Goal: Task Accomplishment & Management: Use online tool/utility

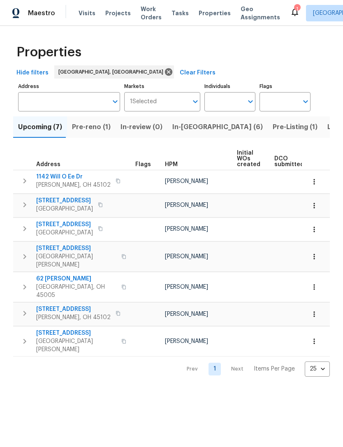
click at [322, 133] on button "Listed (14)" at bounding box center [344, 126] width 44 height 21
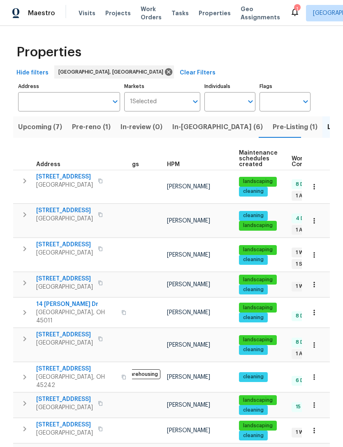
scroll to position [7, 12]
click at [38, 446] on span "155 Bonham Rd" at bounding box center [76, 454] width 80 height 16
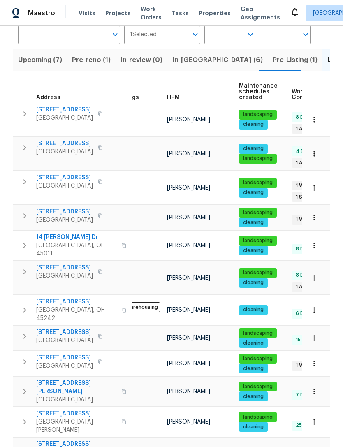
scroll to position [73, 0]
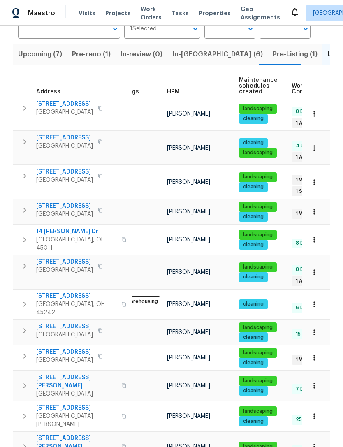
click at [57, 373] on span "155 Bonham Rd" at bounding box center [76, 381] width 80 height 16
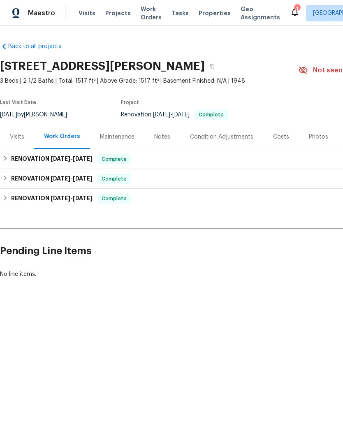
click at [124, 135] on div "Maintenance" at bounding box center [117, 137] width 35 height 8
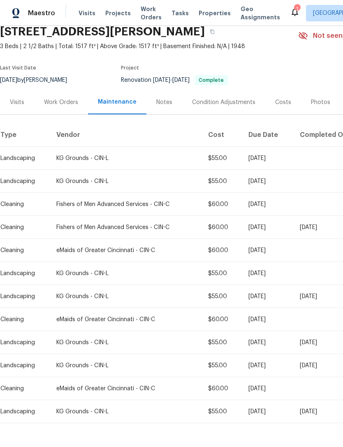
click at [106, 10] on span "Projects" at bounding box center [117, 13] width 25 height 8
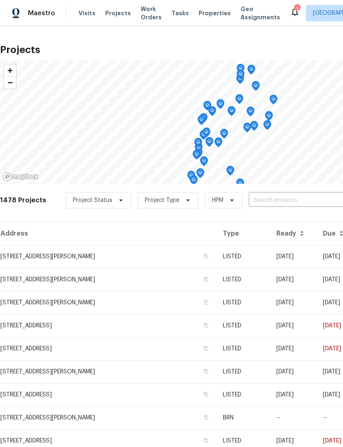
click at [290, 13] on icon at bounding box center [295, 12] width 10 height 10
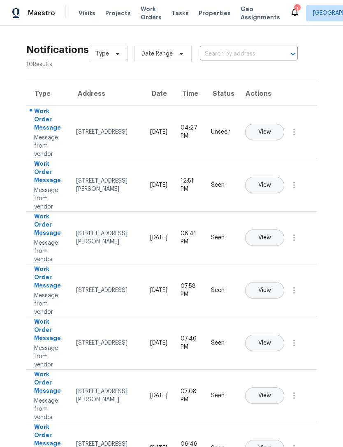
click at [271, 129] on span "View" at bounding box center [264, 132] width 13 height 6
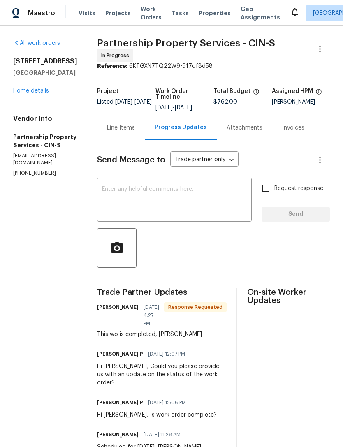
click at [135, 132] on div "Line Items" at bounding box center [121, 128] width 28 height 8
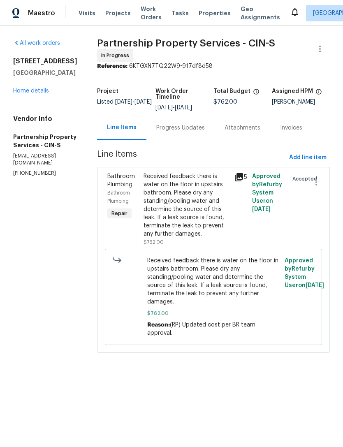
click at [129, 10] on div "Visits Projects Work Orders Tasks Properties Geo Assignments" at bounding box center [184, 13] width 211 height 16
click at [120, 10] on span "Projects" at bounding box center [117, 13] width 25 height 8
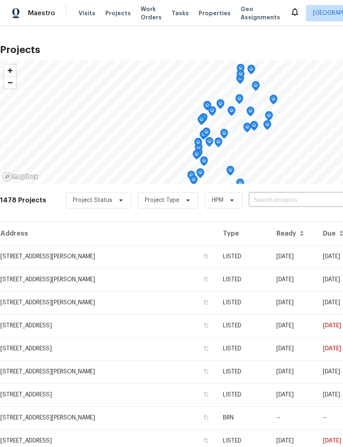
click at [208, 14] on span "Properties" at bounding box center [215, 13] width 32 height 8
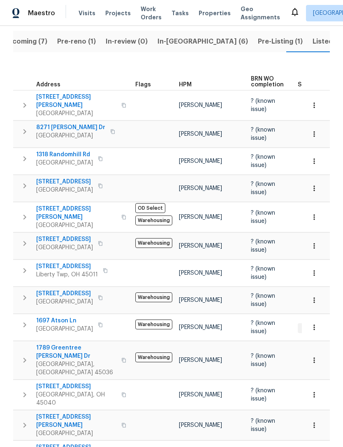
scroll to position [26, 0]
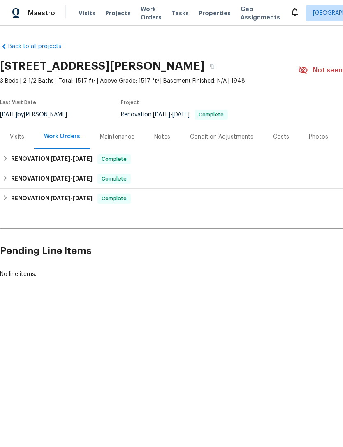
click at [124, 135] on div "Maintenance" at bounding box center [117, 137] width 35 height 8
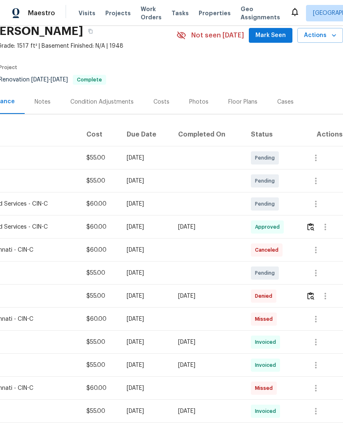
scroll to position [35, 122]
click at [314, 299] on img "button" at bounding box center [310, 296] width 7 height 8
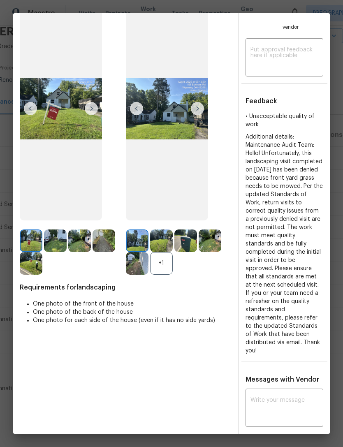
scroll to position [69, 0]
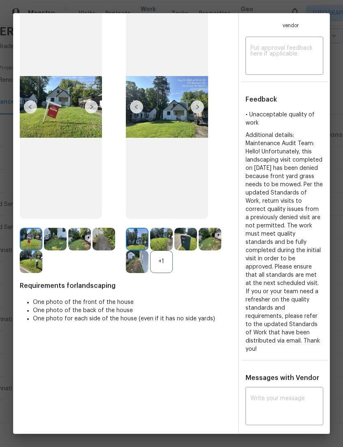
click at [163, 128] on img at bounding box center [167, 107] width 82 height 224
click at [189, 113] on img at bounding box center [167, 107] width 82 height 224
click at [144, 246] on img at bounding box center [137, 239] width 23 height 23
click at [164, 250] on img at bounding box center [161, 239] width 23 height 23
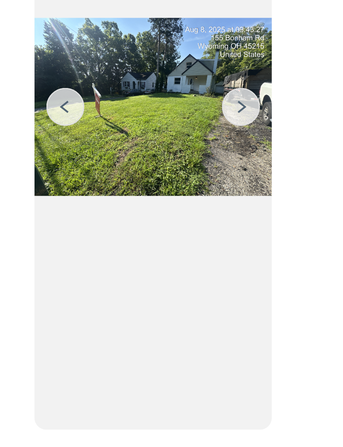
click at [191, 100] on img at bounding box center [197, 106] width 13 height 13
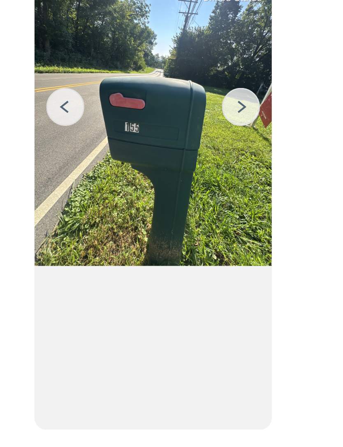
click at [191, 100] on img at bounding box center [197, 106] width 13 height 13
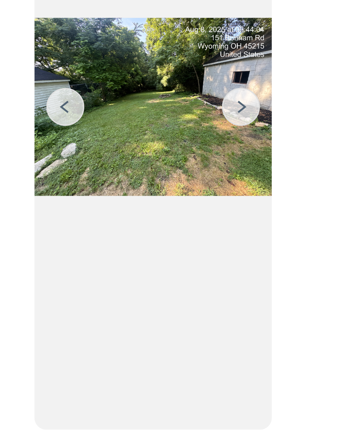
click at [191, 100] on img at bounding box center [197, 106] width 13 height 13
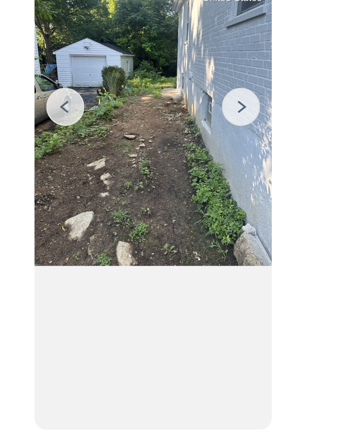
click at [191, 100] on img at bounding box center [197, 106] width 13 height 13
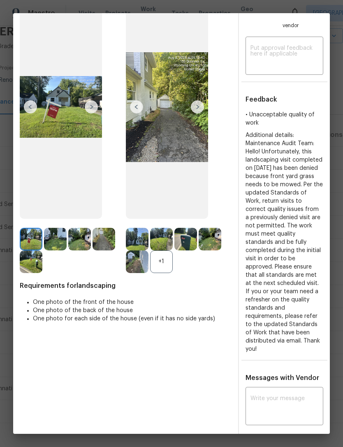
click at [166, 250] on img at bounding box center [161, 239] width 23 height 23
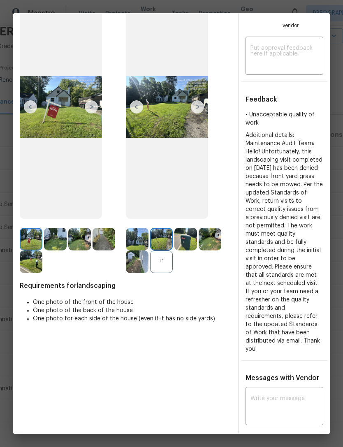
click at [188, 250] on img at bounding box center [185, 239] width 23 height 23
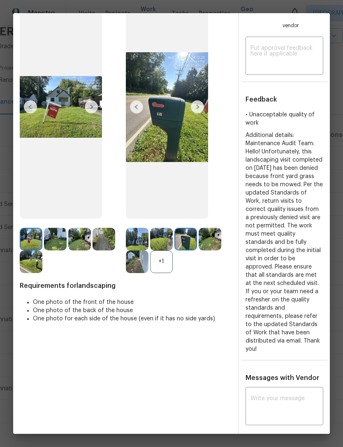
click at [210, 250] on img at bounding box center [210, 239] width 23 height 23
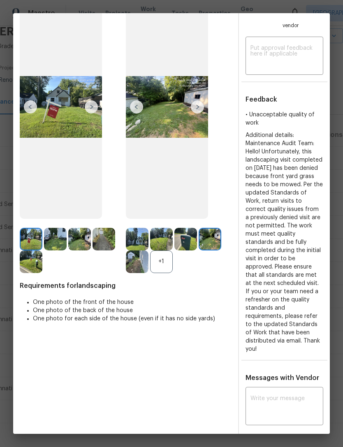
click at [141, 273] on img at bounding box center [137, 261] width 23 height 23
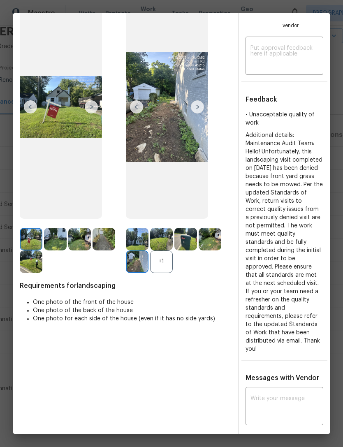
click at [189, 250] on img at bounding box center [185, 239] width 23 height 23
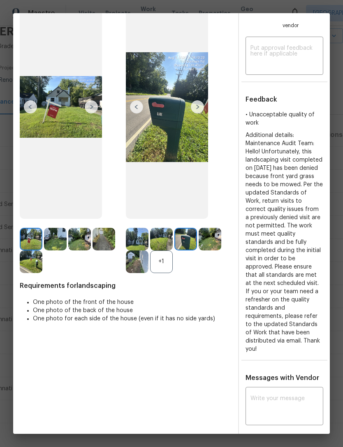
click at [141, 250] on img at bounding box center [137, 239] width 23 height 23
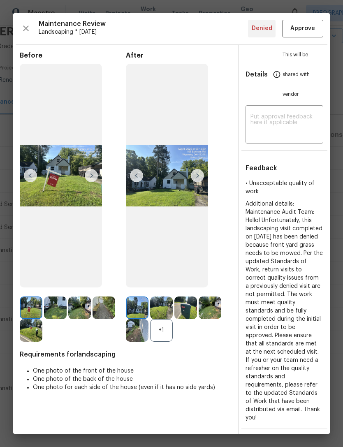
scroll to position [0, 0]
click at [317, 29] on button "Approve" at bounding box center [302, 29] width 41 height 18
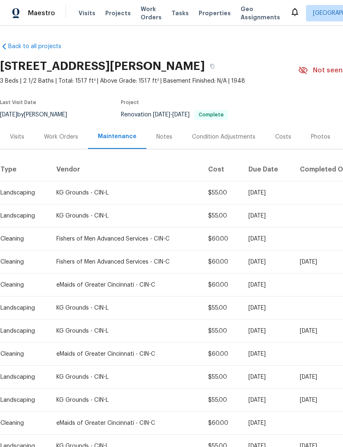
click at [69, 133] on div "Work Orders" at bounding box center [61, 137] width 34 height 8
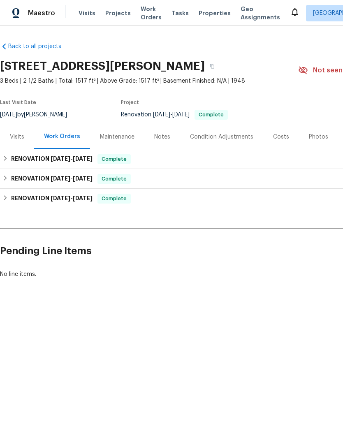
click at [116, 6] on div "Visits Projects Work Orders Tasks Properties Geo Assignments" at bounding box center [184, 13] width 211 height 16
click at [114, 16] on span "Projects" at bounding box center [117, 13] width 25 height 8
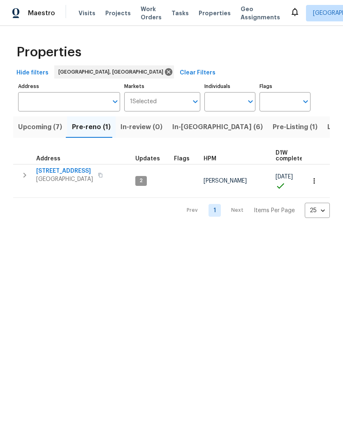
click at [121, 10] on span "Projects" at bounding box center [117, 13] width 25 height 8
